Goal: Transaction & Acquisition: Purchase product/service

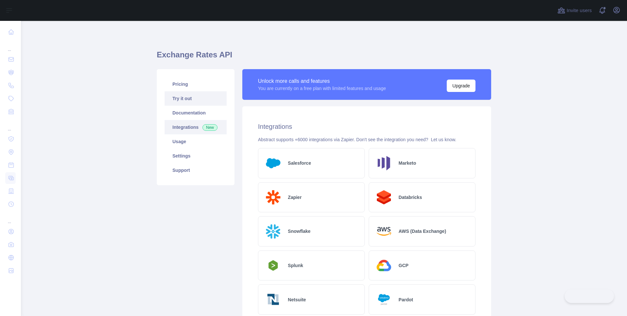
click at [178, 99] on link "Try it out" at bounding box center [196, 98] width 62 height 14
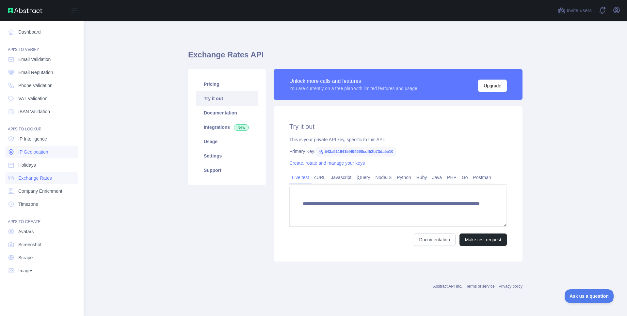
click at [37, 149] on link "IP Geolocation" at bounding box center [41, 152] width 73 height 12
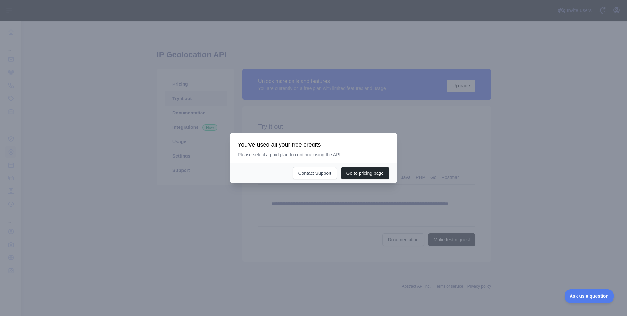
click at [333, 109] on div at bounding box center [313, 158] width 627 height 316
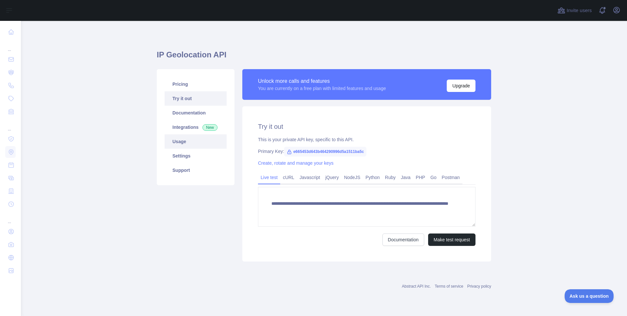
click at [191, 142] on link "Usage" at bounding box center [196, 141] width 62 height 14
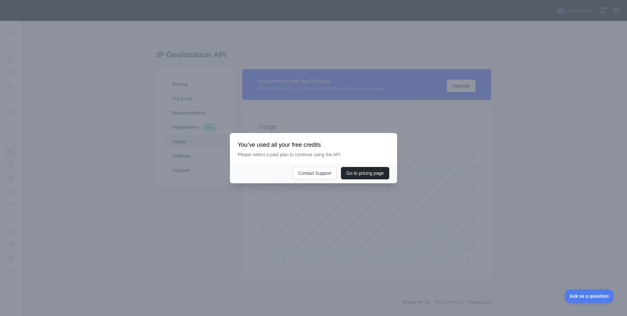
scroll to position [295, 601]
click at [298, 109] on div at bounding box center [313, 158] width 627 height 316
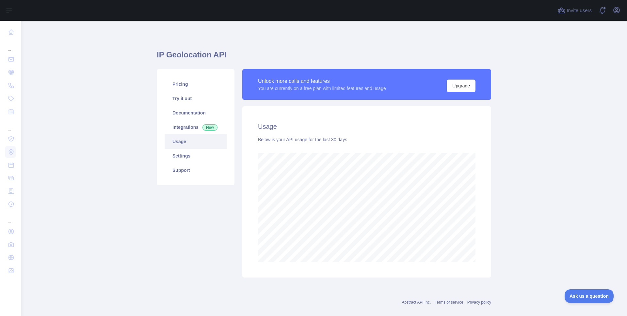
scroll to position [10, 0]
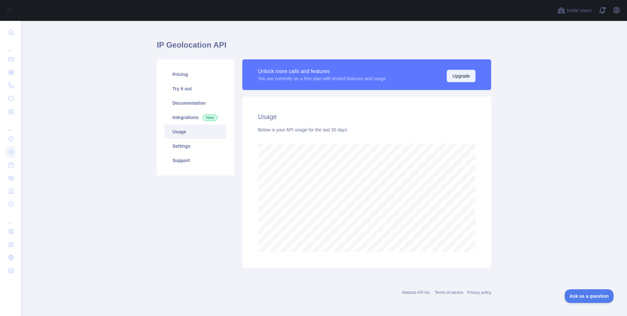
click at [461, 77] on button "Upgrade" at bounding box center [461, 76] width 29 height 12
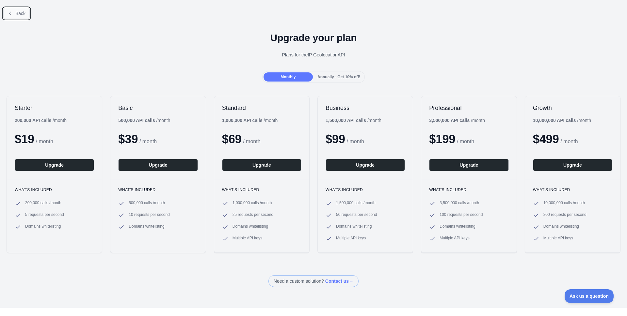
click at [9, 15] on icon at bounding box center [10, 13] width 5 height 5
